Goal: Register for event/course

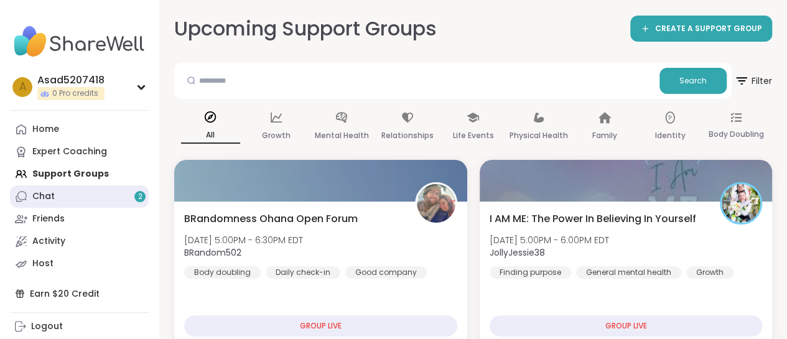
click at [99, 192] on link "Chat 2" at bounding box center [79, 196] width 139 height 22
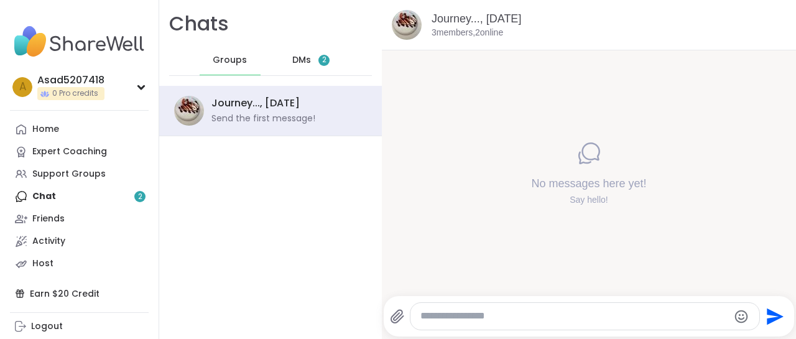
click at [292, 66] on span "DMs" at bounding box center [301, 60] width 19 height 12
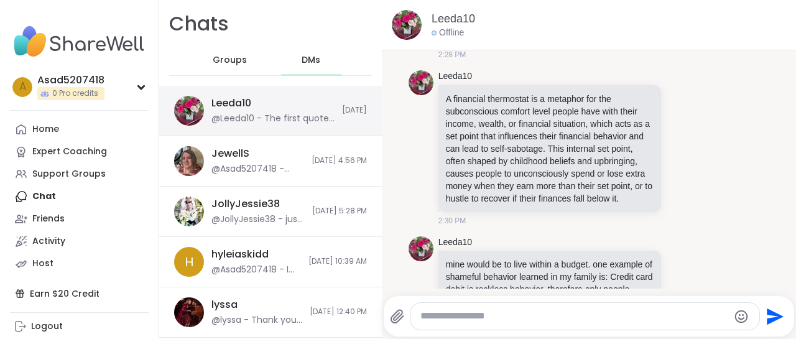
scroll to position [13871, 0]
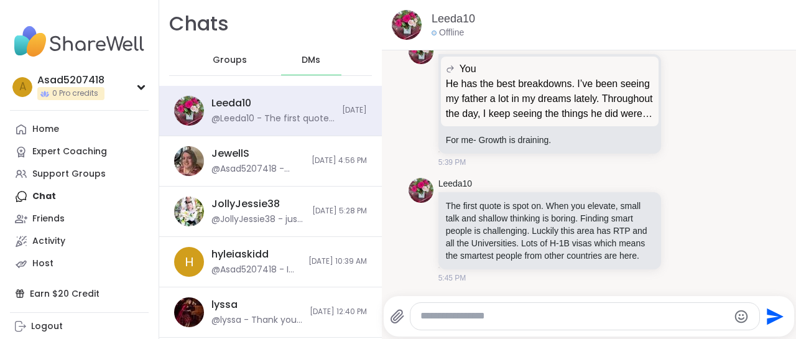
click at [509, 320] on textarea "Type your message" at bounding box center [574, 316] width 308 height 13
type textarea "****"
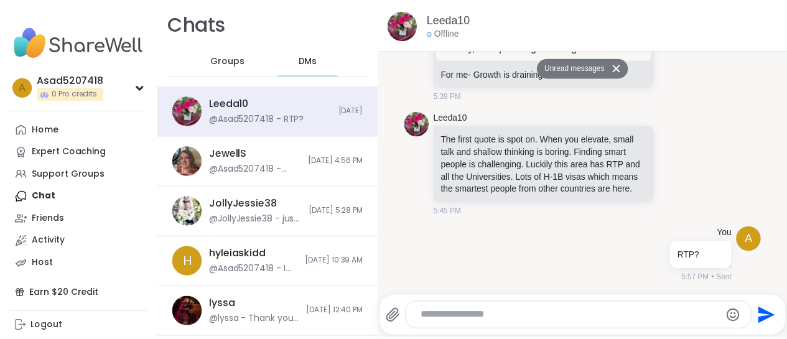
scroll to position [13907, 0]
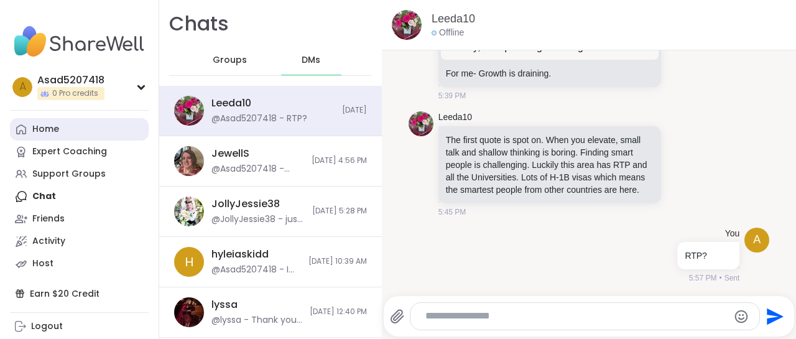
click at [24, 134] on icon at bounding box center [21, 129] width 10 height 10
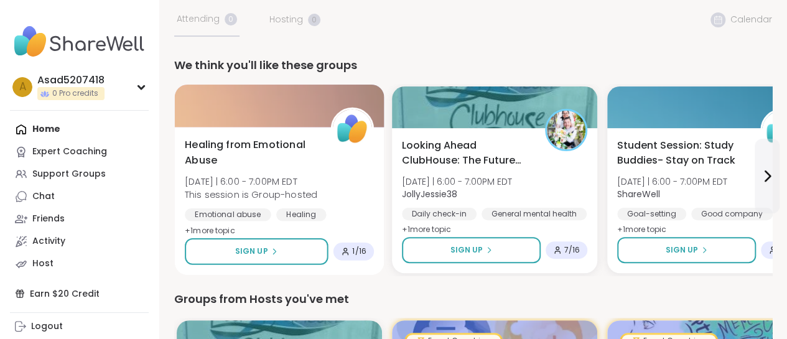
scroll to position [78, 0]
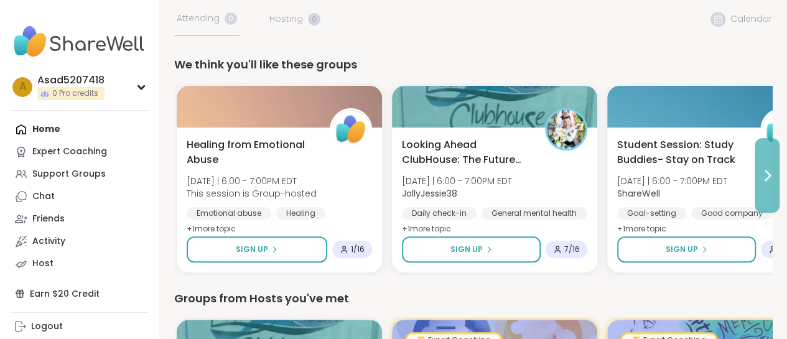
click at [771, 180] on icon at bounding box center [766, 175] width 15 height 15
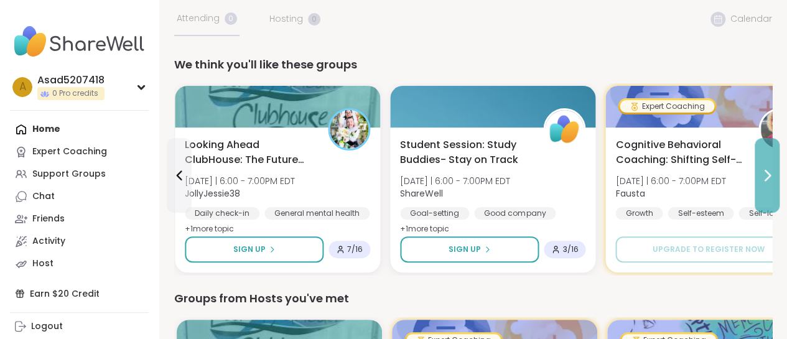
click at [771, 180] on icon at bounding box center [766, 175] width 15 height 15
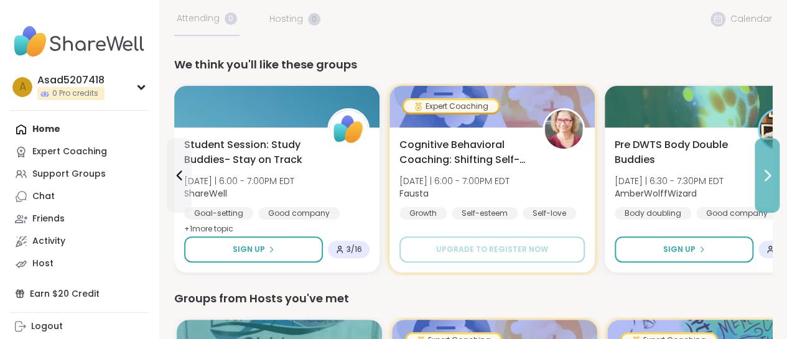
click at [771, 180] on icon at bounding box center [766, 175] width 15 height 15
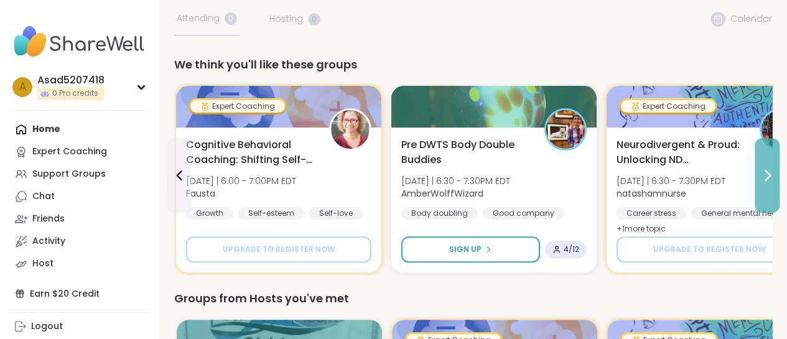
click at [771, 180] on icon at bounding box center [766, 175] width 15 height 15
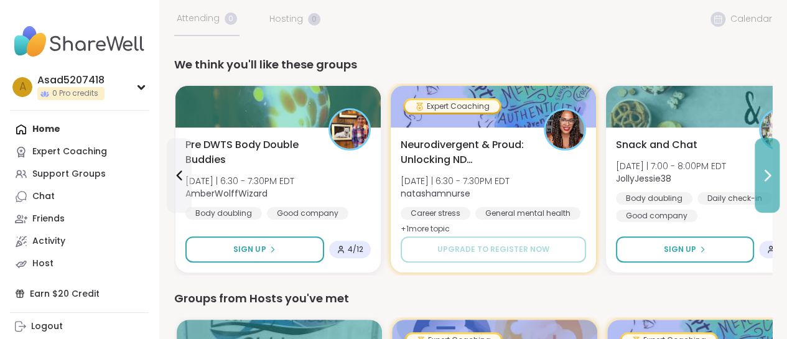
click at [771, 180] on icon at bounding box center [766, 175] width 15 height 15
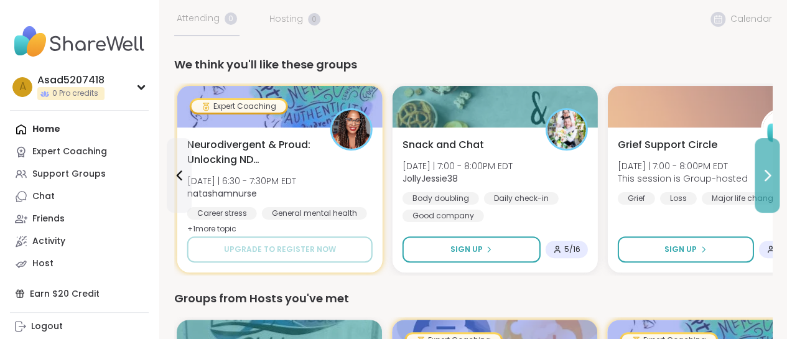
click at [771, 180] on icon at bounding box center [766, 175] width 15 height 15
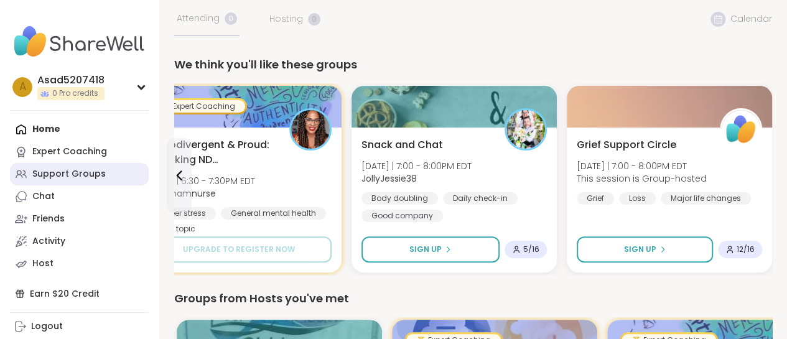
click at [68, 171] on div "Support Groups" at bounding box center [68, 174] width 73 height 12
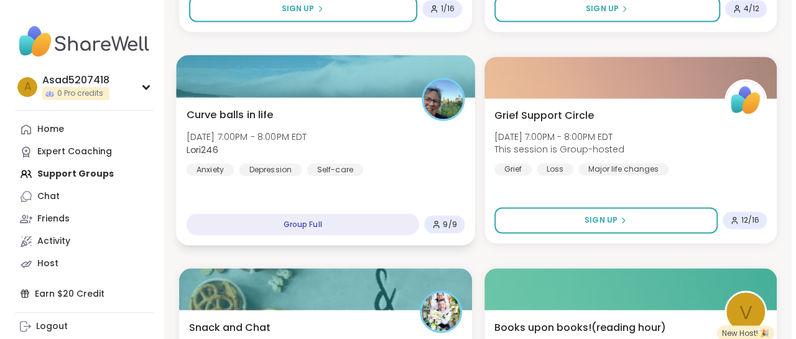
scroll to position [950, 0]
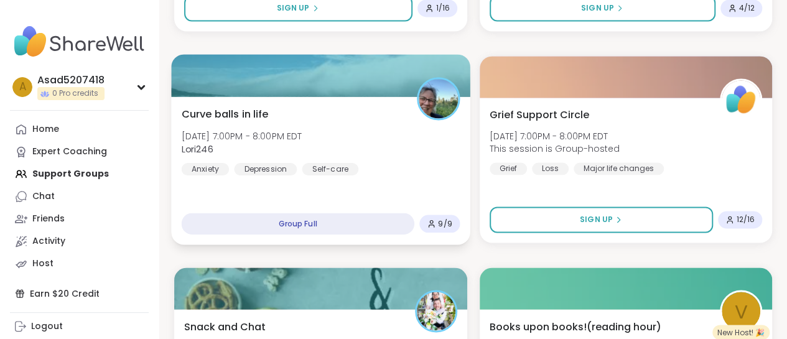
click at [347, 132] on div "Curve balls in life [DATE] 7:00PM - 8:00PM EDT Lori246 Anxiety [MEDICAL_DATA] S…" at bounding box center [321, 140] width 278 height 68
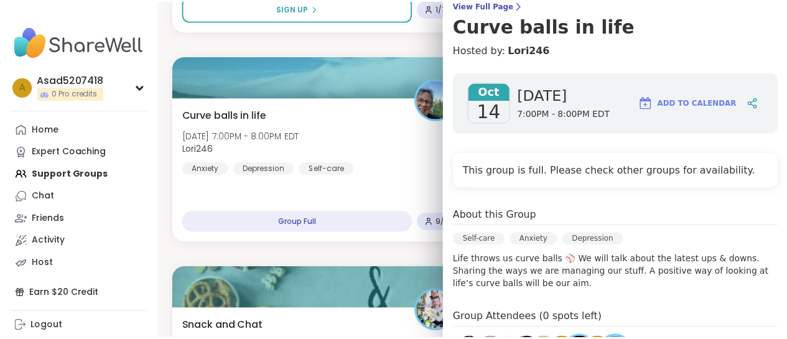
scroll to position [110, 0]
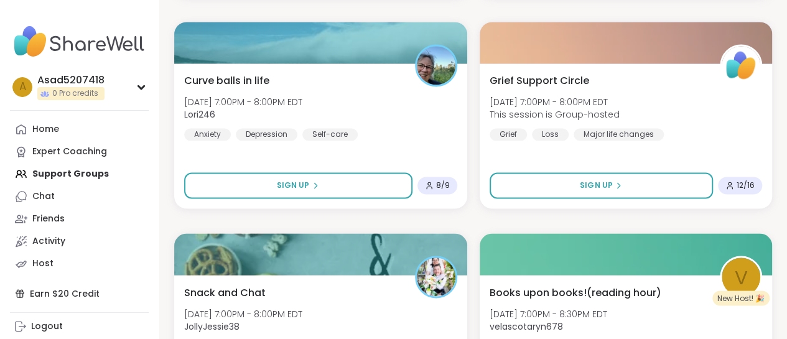
scroll to position [985, 0]
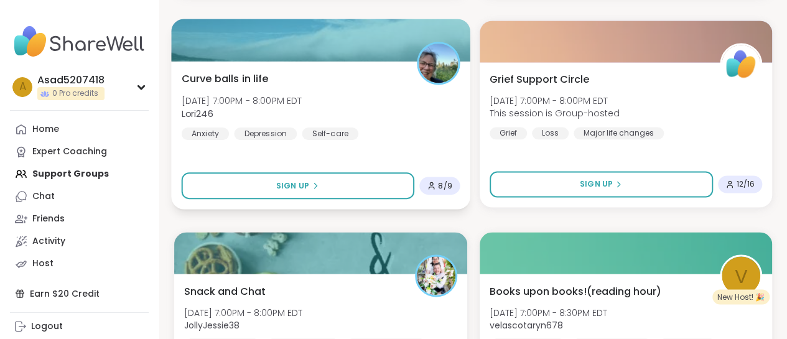
click at [368, 129] on div "Curve balls in life [DATE] 7:00PM - 8:00PM EDT Lori246 Anxiety [MEDICAL_DATA] S…" at bounding box center [321, 105] width 278 height 68
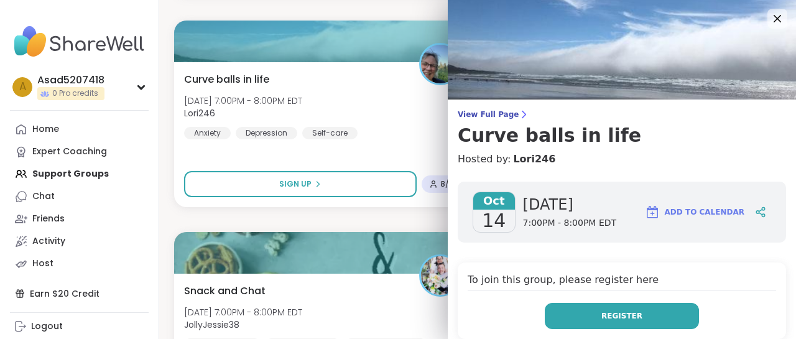
click at [563, 314] on button "Register" at bounding box center [622, 316] width 154 height 26
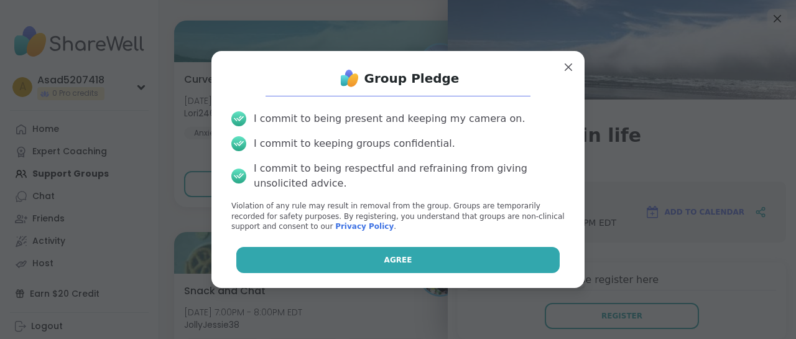
click at [447, 262] on button "Agree" at bounding box center [398, 260] width 324 height 26
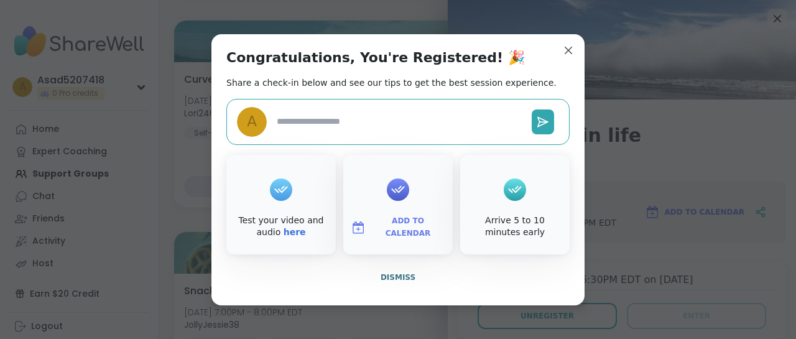
type textarea "*"
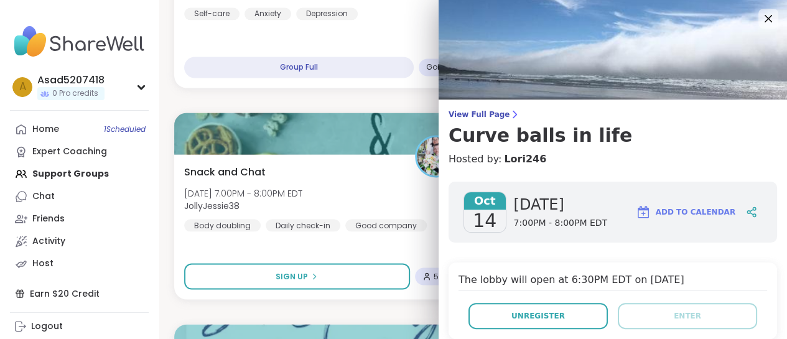
scroll to position [1032, 0]
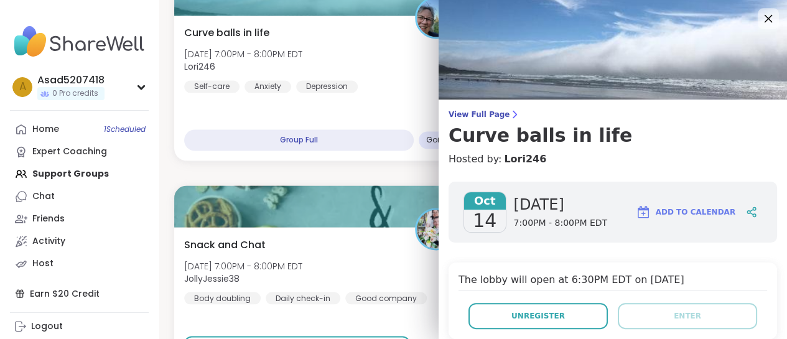
click at [762, 19] on icon at bounding box center [768, 19] width 16 height 16
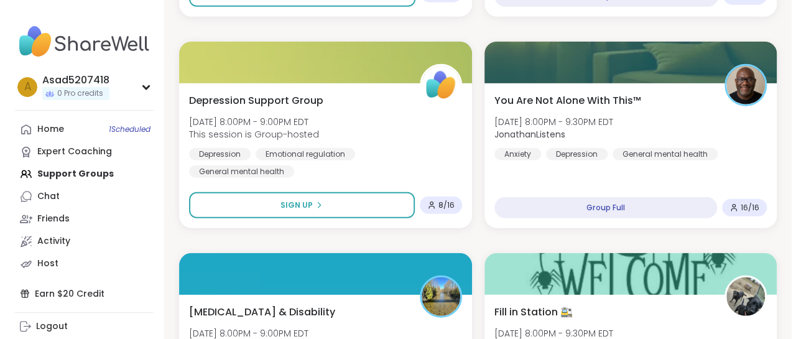
scroll to position [1598, 0]
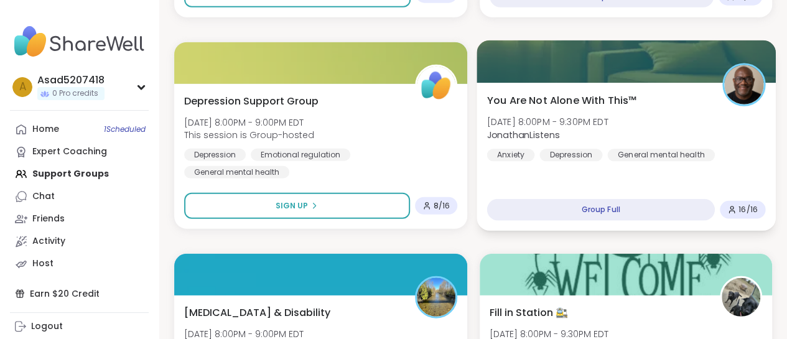
click at [655, 126] on div "You Are Not Alone With This™ Tue, Oct 14 | 8:00PM - 9:30PM EDT JonathanListens …" at bounding box center [625, 127] width 278 height 68
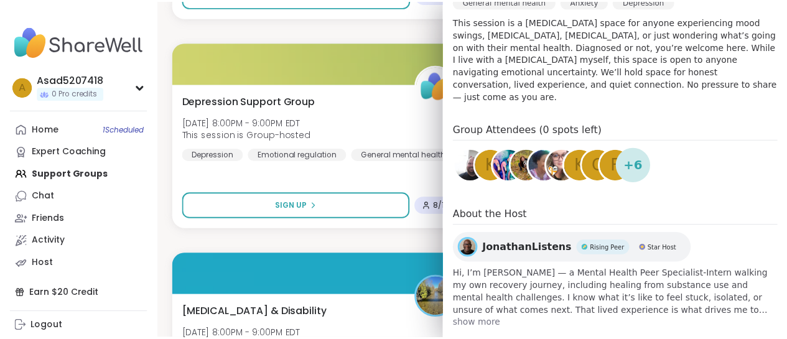
scroll to position [348, 0]
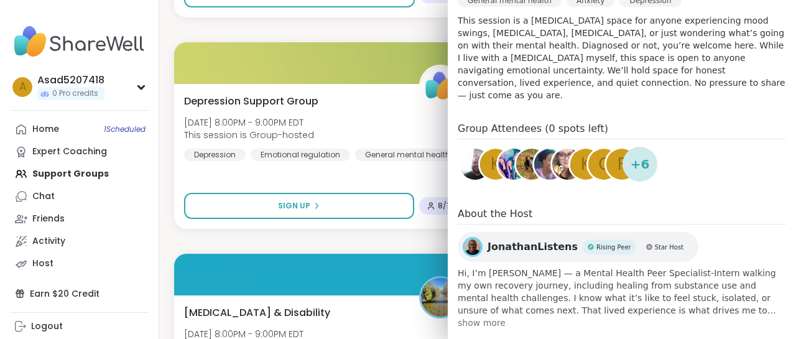
click at [631, 157] on span "+ 6" at bounding box center [640, 164] width 19 height 19
click at [631, 159] on span "+ 6" at bounding box center [640, 164] width 19 height 19
click at [568, 156] on div "k" at bounding box center [585, 164] width 35 height 35
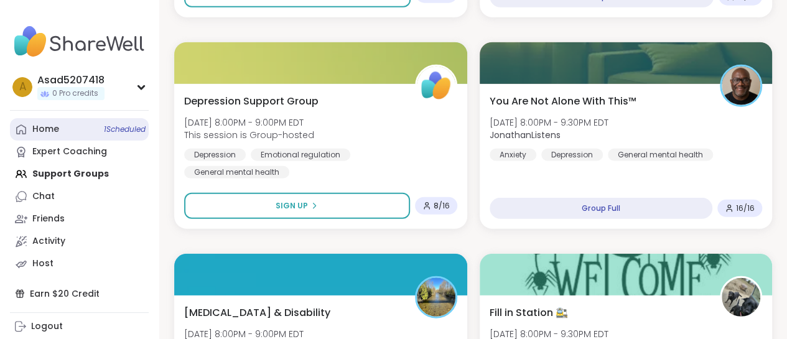
click at [120, 126] on span "1 Scheduled" at bounding box center [125, 129] width 42 height 10
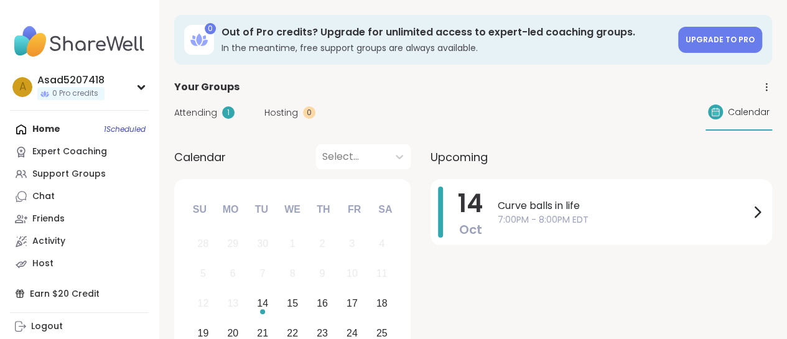
click at [193, 107] on span "Attending" at bounding box center [195, 112] width 43 height 13
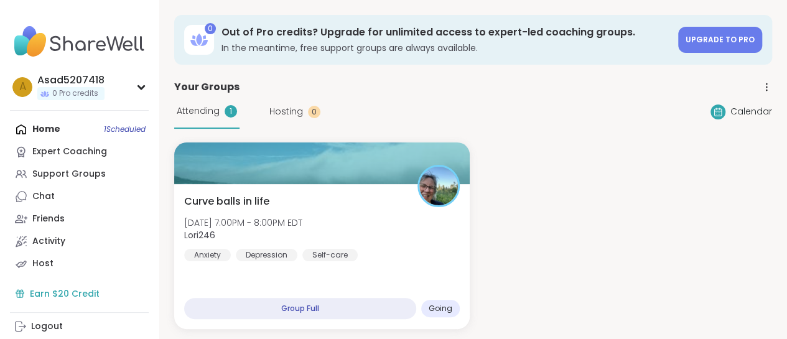
click at [61, 290] on div "Earn $20 Credit" at bounding box center [79, 293] width 139 height 22
